Goal: Task Accomplishment & Management: Manage account settings

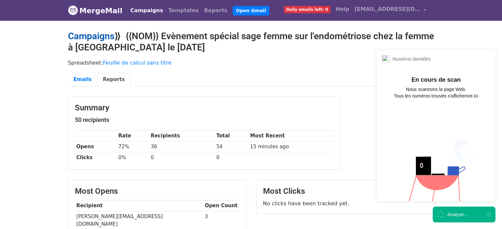
click at [104, 39] on link "Campaigns" at bounding box center [91, 36] width 47 height 11
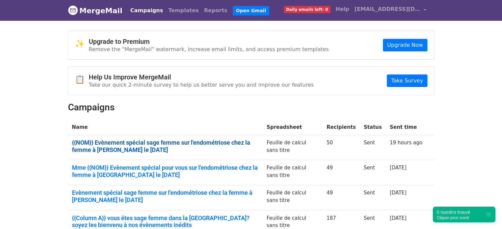
click at [178, 140] on link "{{NOM}} Evènement spécial sage femme sur l'endométriose chez la femme à Merigna…" at bounding box center [165, 146] width 187 height 14
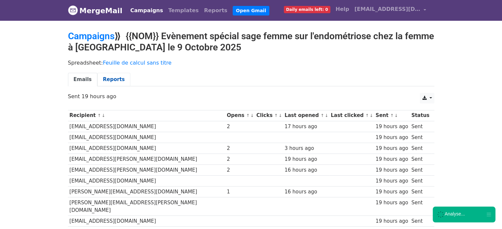
click at [108, 81] on link "Reports" at bounding box center [113, 80] width 33 height 14
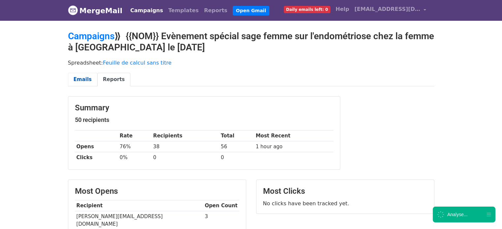
click at [81, 83] on link "Emails" at bounding box center [82, 80] width 29 height 14
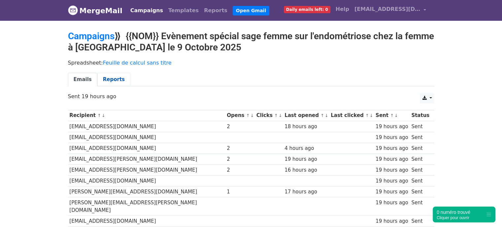
click at [111, 78] on link "Reports" at bounding box center [113, 80] width 33 height 14
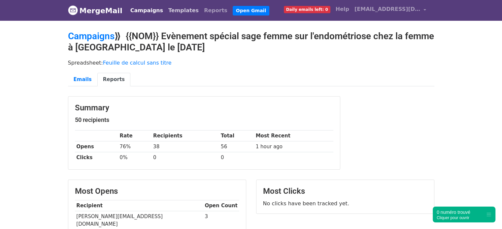
click at [166, 12] on link "Templates" at bounding box center [184, 10] width 36 height 13
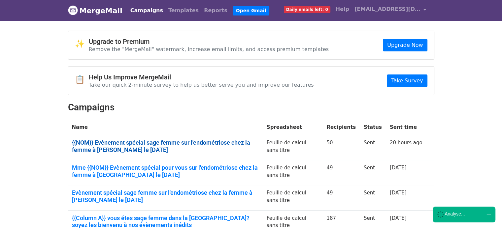
click at [107, 145] on link "{{NOM}} Evènement spécial sage femme sur l'endométriose chez la femme à [PERSON…" at bounding box center [165, 146] width 187 height 14
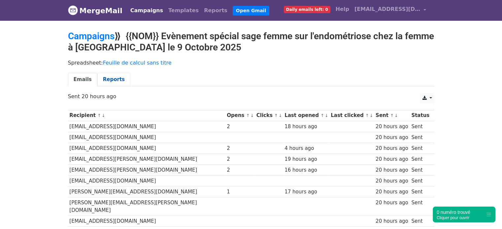
click at [99, 80] on link "Reports" at bounding box center [113, 80] width 33 height 14
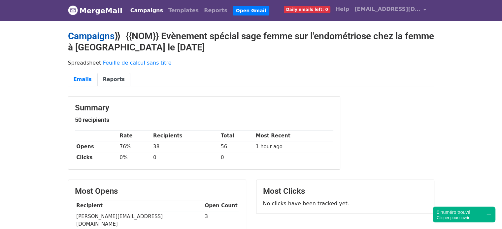
click at [97, 35] on link "Campaigns" at bounding box center [91, 36] width 47 height 11
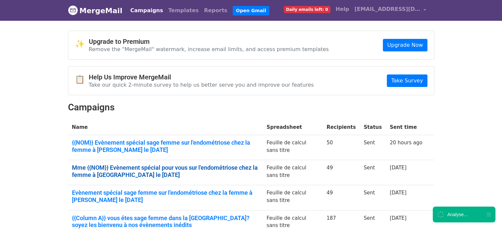
click at [101, 166] on link "Mme {{NOM}} Evènement spécial pour vous sur l'endométriose chez la femme à [GEO…" at bounding box center [165, 171] width 187 height 14
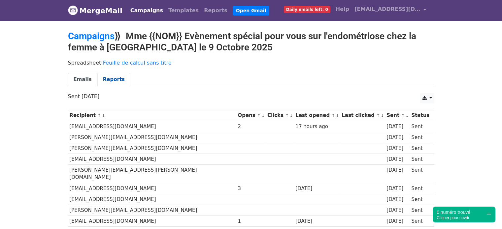
click at [102, 80] on link "Reports" at bounding box center [113, 80] width 33 height 14
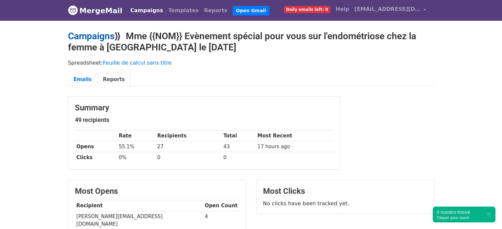
click at [88, 37] on link "Campaigns" at bounding box center [91, 36] width 47 height 11
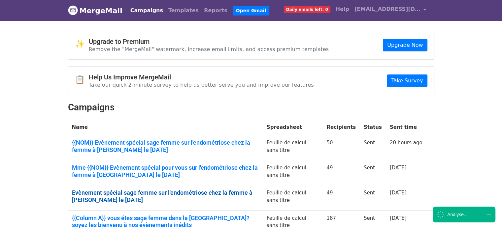
click at [124, 197] on link "Evènement spécial sage femme sur l'endométriose chez la femme à Merignac le 9 O…" at bounding box center [165, 196] width 187 height 14
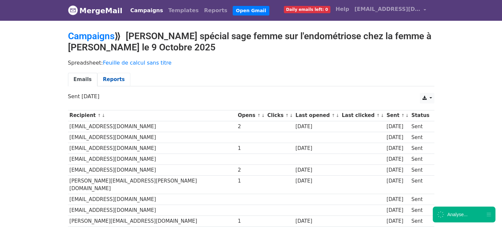
click at [98, 79] on link "Reports" at bounding box center [113, 80] width 33 height 14
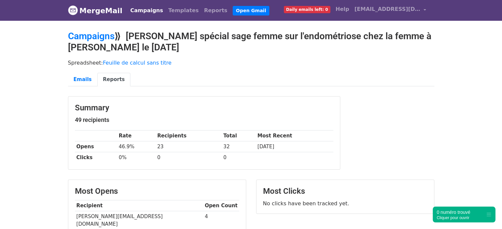
click at [232, 36] on h2 "Campaigns ⟫ [PERSON_NAME] spécial sage femme sur l'endométriose chez la femme à…" at bounding box center [251, 42] width 366 height 22
click at [230, 36] on h2 "Campaigns ⟫ [PERSON_NAME] spécial sage femme sur l'endométriose chez la femme à…" at bounding box center [251, 42] width 366 height 22
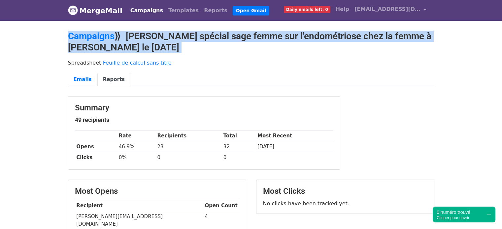
click at [230, 36] on h2 "Campaigns ⟫ [PERSON_NAME] spécial sage femme sur l'endométriose chez la femme à…" at bounding box center [251, 42] width 366 height 22
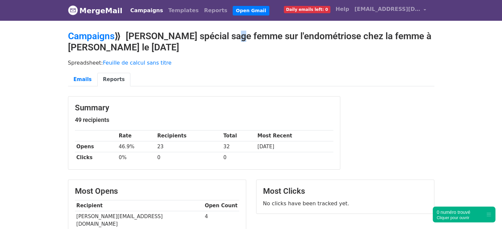
click at [232, 36] on h2 "Campaigns ⟫ [PERSON_NAME] spécial sage femme sur l'endométriose chez la femme à…" at bounding box center [251, 42] width 366 height 22
